Goal: Task Accomplishment & Management: Check status

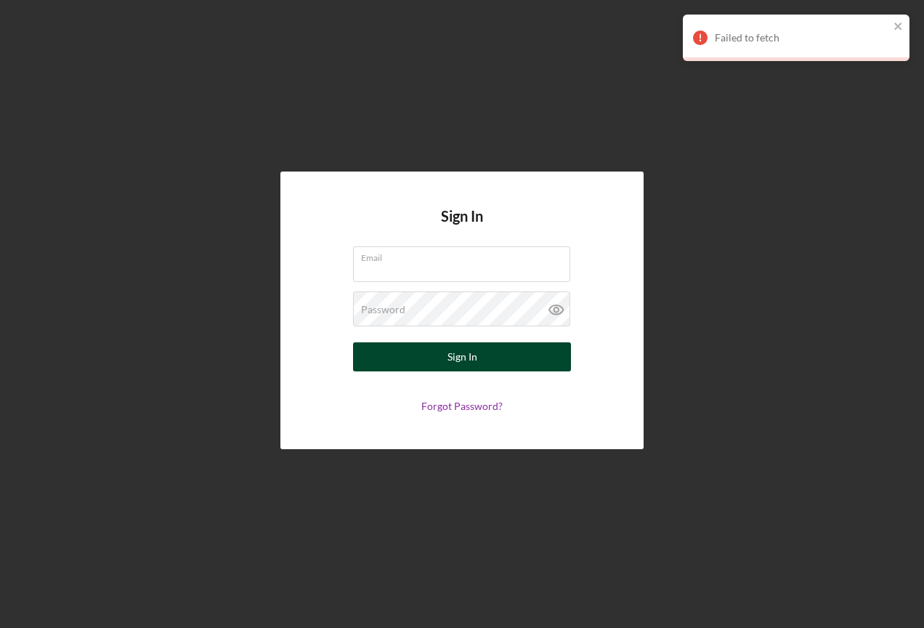
type input "[EMAIL_ADDRESS][DOMAIN_NAME]"
click at [448, 360] on div "Sign In" at bounding box center [463, 356] width 30 height 29
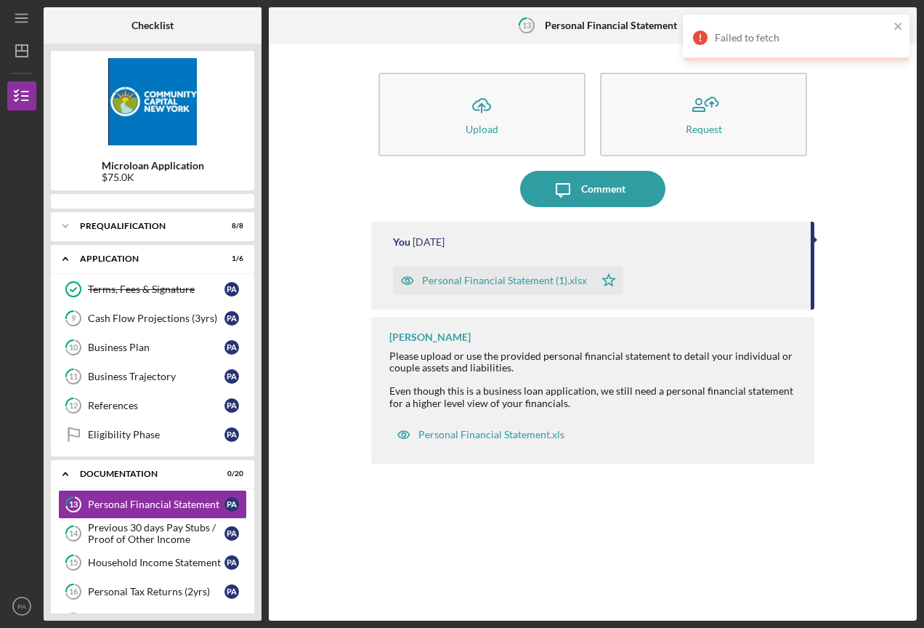
scroll to position [92, 0]
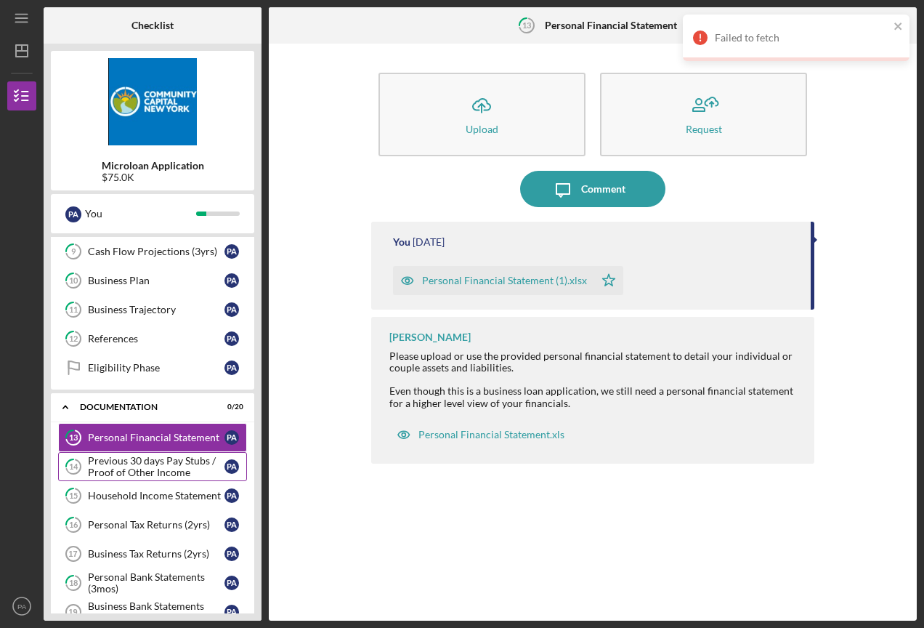
click at [178, 462] on div "Previous 30 days Pay Stubs / Proof of Other Income" at bounding box center [156, 466] width 137 height 23
